Goal: Task Accomplishment & Management: Manage account settings

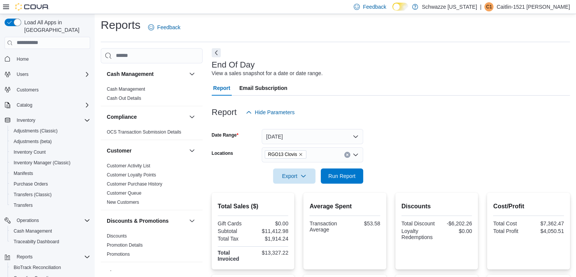
scroll to position [518, 0]
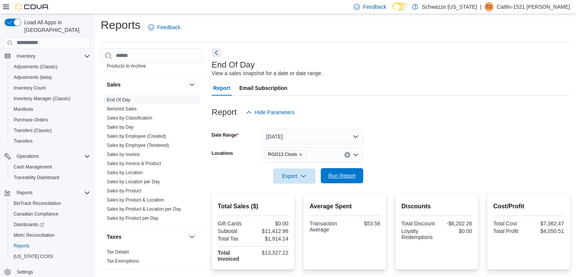
click at [353, 175] on span "Run Report" at bounding box center [342, 176] width 27 height 8
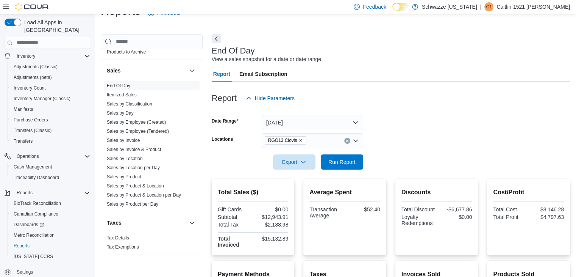
scroll to position [0, 0]
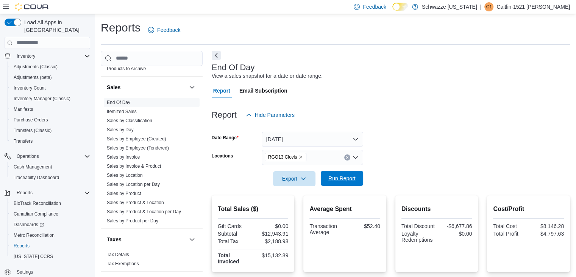
click at [351, 178] on span "Run Report" at bounding box center [342, 178] width 27 height 8
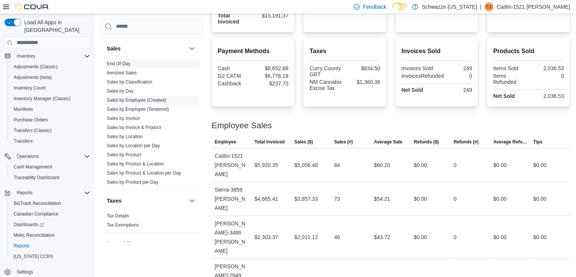
scroll to position [523, 0]
click at [27, 164] on span "Cash Management" at bounding box center [33, 167] width 38 height 6
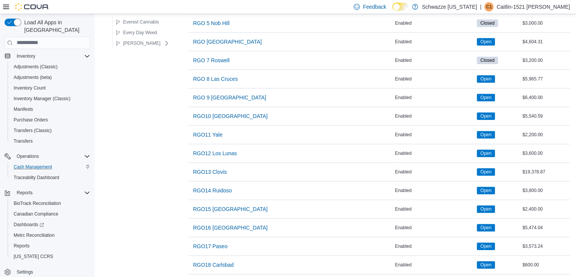
scroll to position [500, 0]
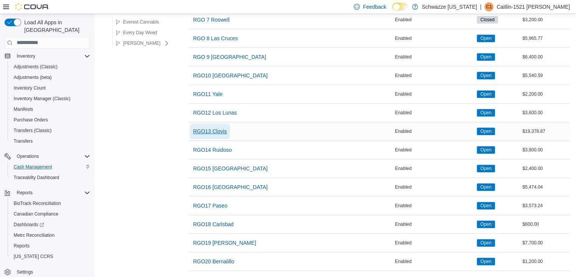
click at [214, 127] on span "RGO13 Clovis" at bounding box center [210, 131] width 34 height 8
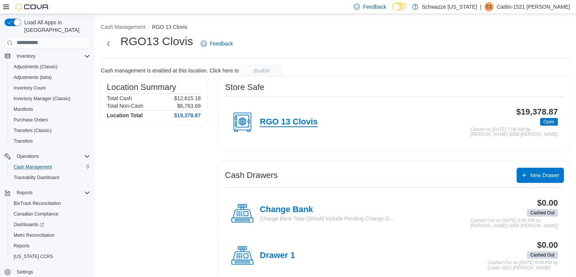
click at [291, 117] on h4 "RGO 13 Clovis" at bounding box center [289, 122] width 58 height 10
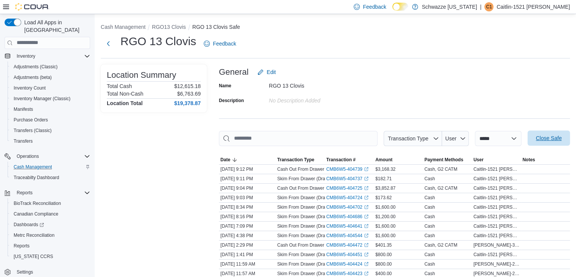
click at [550, 137] on span "Close Safe" at bounding box center [549, 138] width 26 height 8
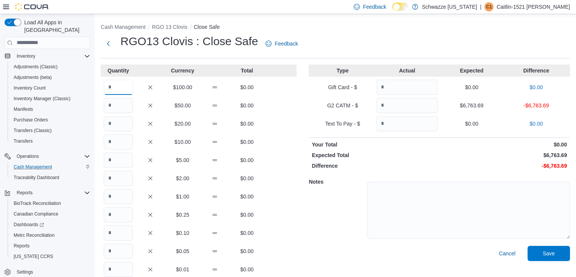
click at [113, 81] on input "Quantity" at bounding box center [118, 87] width 29 height 15
click at [117, 123] on input "Quantity" at bounding box center [118, 123] width 29 height 15
type input "***"
click at [114, 89] on input "Quantity" at bounding box center [118, 87] width 29 height 15
type input "**"
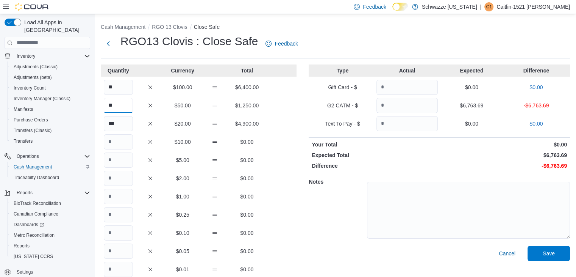
type input "**"
type input "*"
click at [125, 158] on input "Quantity" at bounding box center [118, 159] width 29 height 15
type input "*"
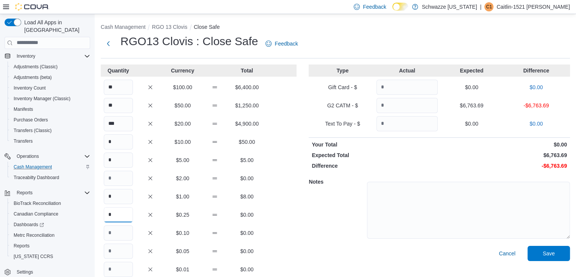
type input "*"
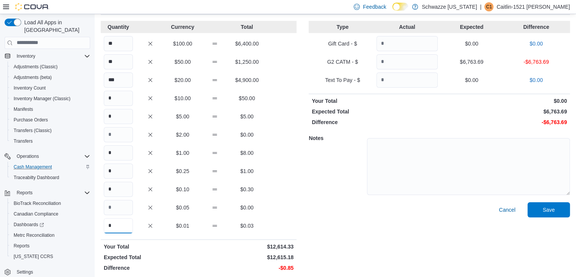
scroll to position [47, 0]
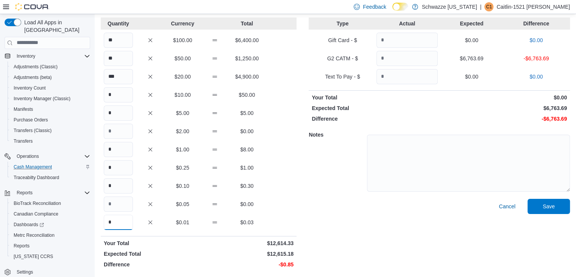
type input "*"
click at [117, 168] on input "*" at bounding box center [118, 167] width 29 height 15
type input "*"
click at [119, 183] on input "*" at bounding box center [118, 185] width 29 height 15
type input "*"
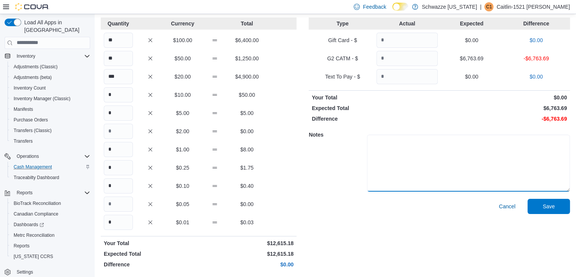
click at [425, 162] on textarea at bounding box center [468, 163] width 203 height 57
click at [414, 55] on input "Quantity" at bounding box center [407, 58] width 61 height 15
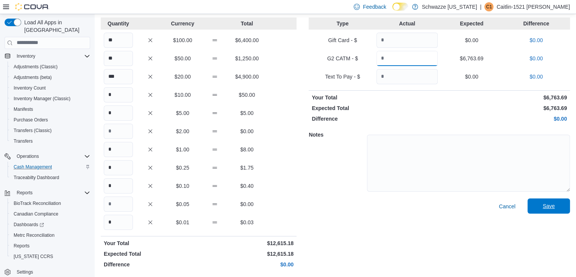
type input "*******"
click at [547, 202] on span "Save" at bounding box center [549, 205] width 33 height 15
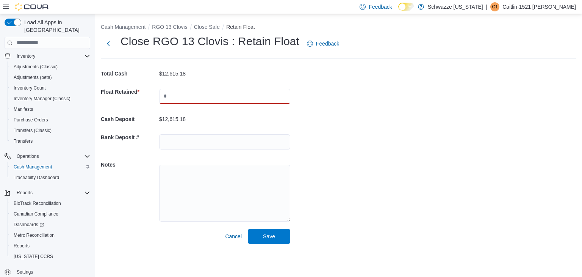
click at [245, 100] on input "text" at bounding box center [224, 96] width 131 height 15
type input "****"
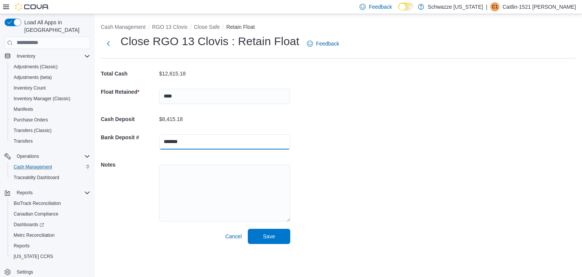
type input "*******"
click at [273, 234] on span "Save" at bounding box center [269, 236] width 12 height 8
